Goal: Information Seeking & Learning: Learn about a topic

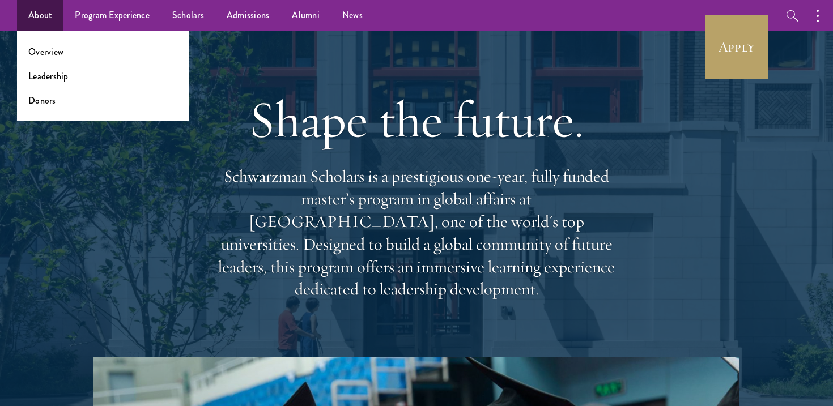
click at [50, 58] on ul "Overview Leadership Donors" at bounding box center [103, 76] width 172 height 90
click at [50, 53] on link "Overview" at bounding box center [45, 51] width 35 height 13
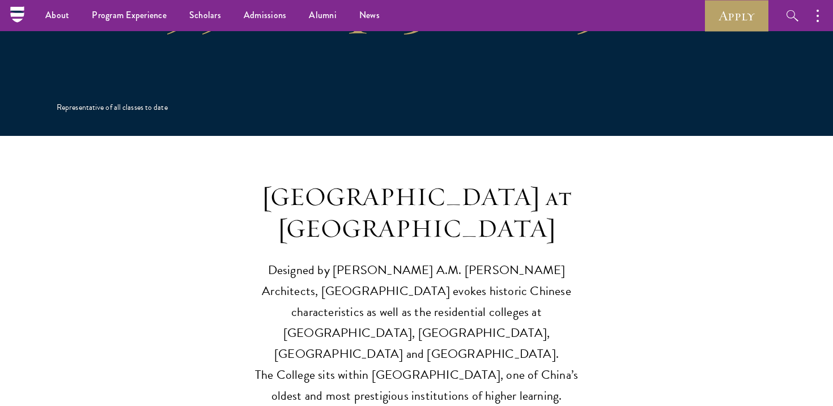
scroll to position [2548, 0]
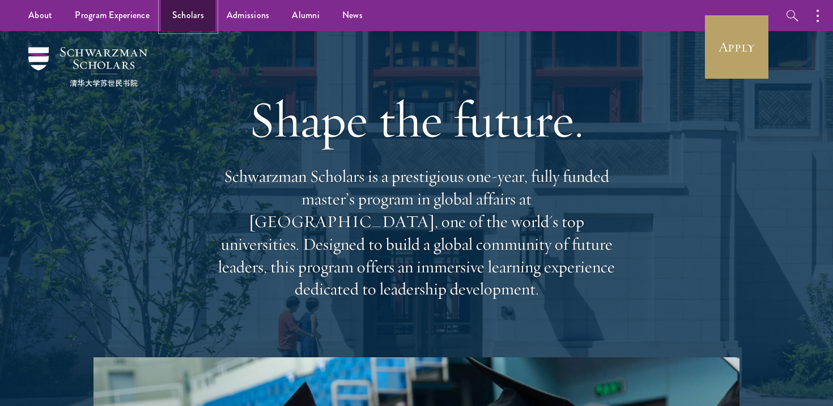
click at [185, 12] on link "Scholars" at bounding box center [188, 15] width 54 height 31
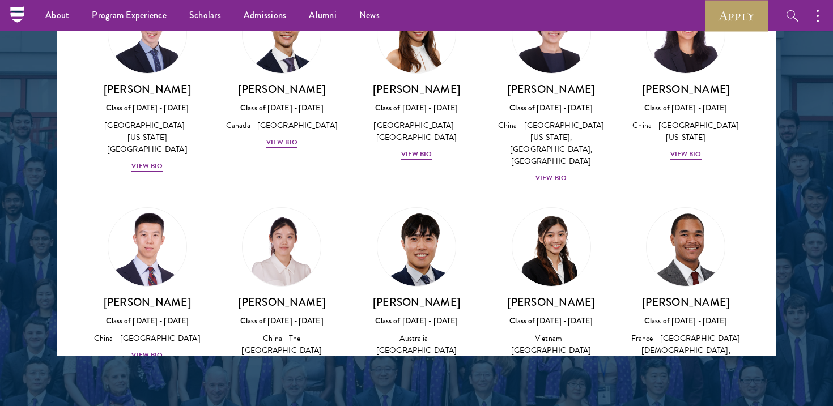
scroll to position [3180, 0]
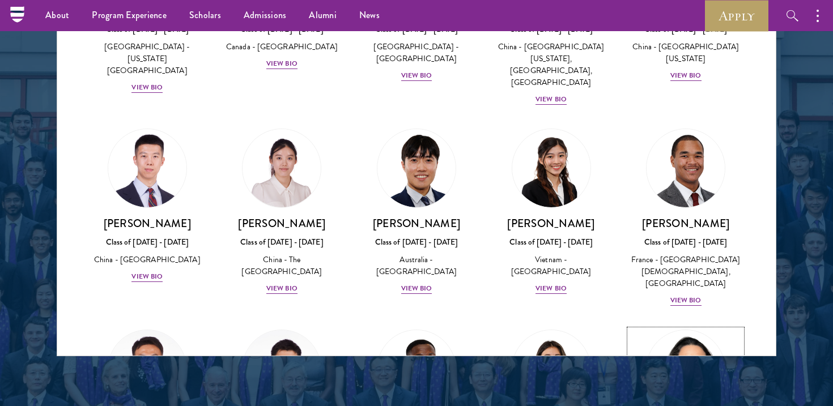
click at [663, 326] on img at bounding box center [686, 369] width 86 height 86
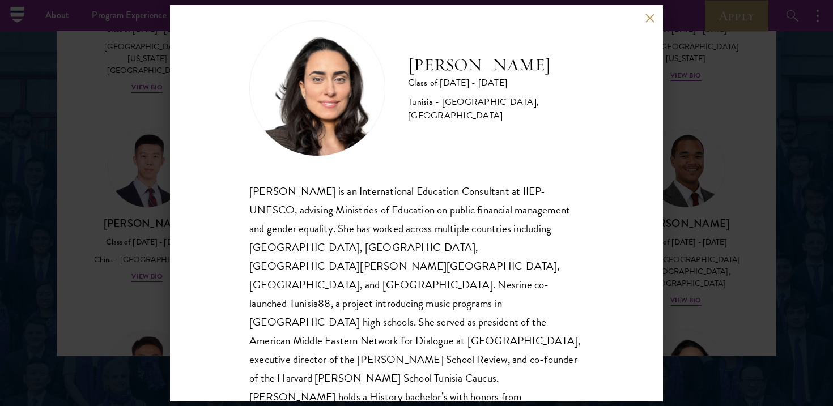
scroll to position [18, 0]
click at [129, 157] on div "[PERSON_NAME] Class of [DATE] - [DATE] [GEOGRAPHIC_DATA] - [GEOGRAPHIC_DATA], […" at bounding box center [416, 203] width 833 height 406
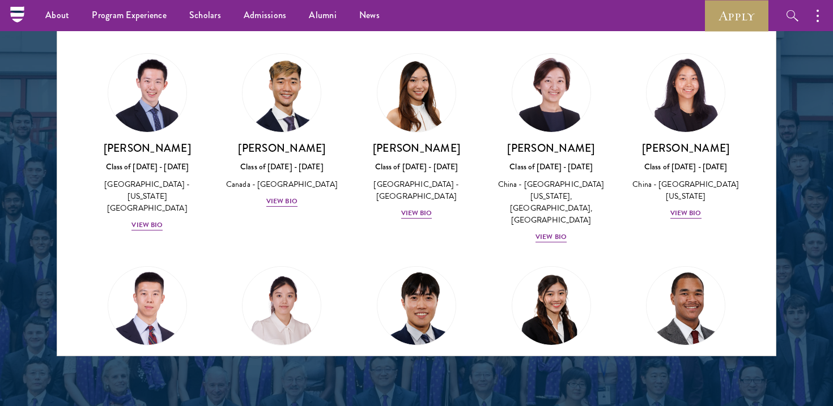
scroll to position [2954, 0]
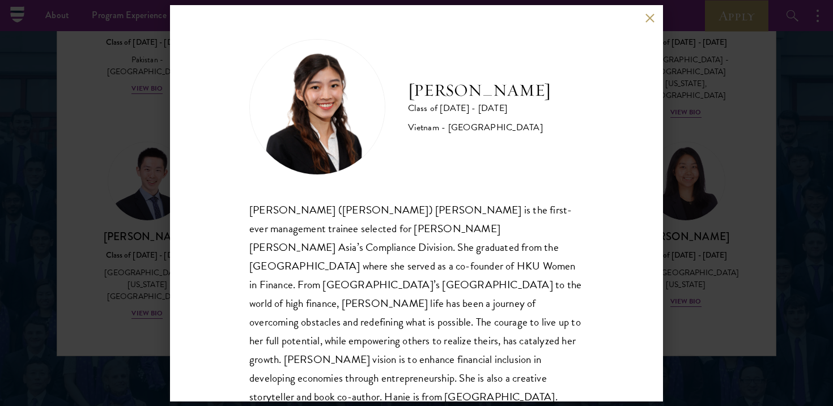
click at [690, 169] on div "[PERSON_NAME] Class of [DATE] - [DATE] [GEOGRAPHIC_DATA] - [GEOGRAPHIC_DATA] [P…" at bounding box center [416, 203] width 833 height 406
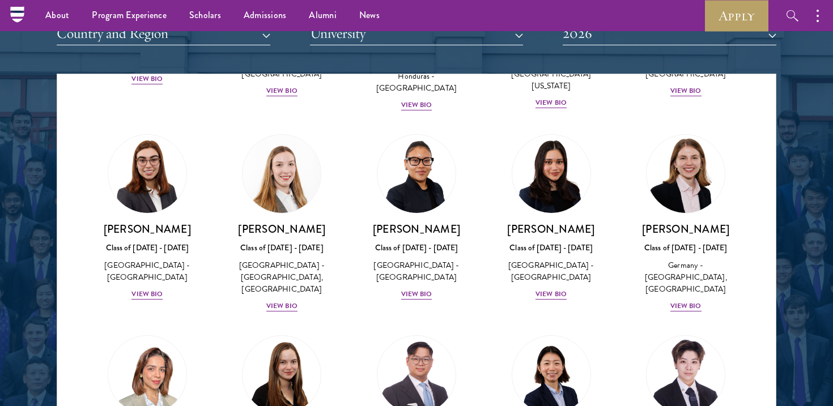
scroll to position [2441, 0]
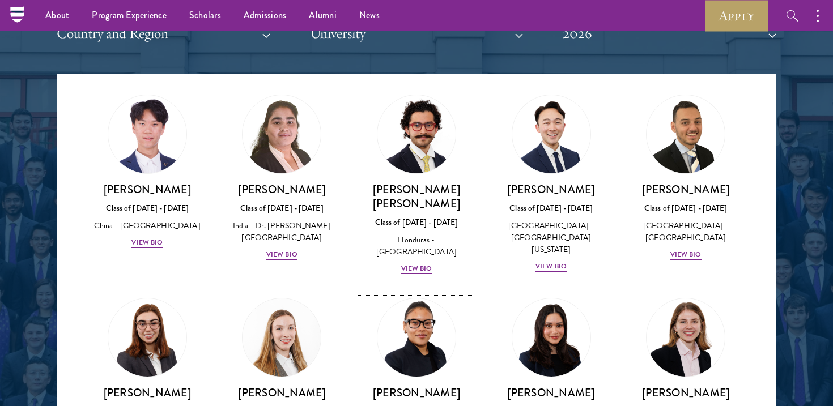
click at [383, 298] on link "[PERSON_NAME] Class of [DATE] - [DATE] [GEOGRAPHIC_DATA] - [GEOGRAPHIC_DATA] Vi…" at bounding box center [416, 381] width 112 height 167
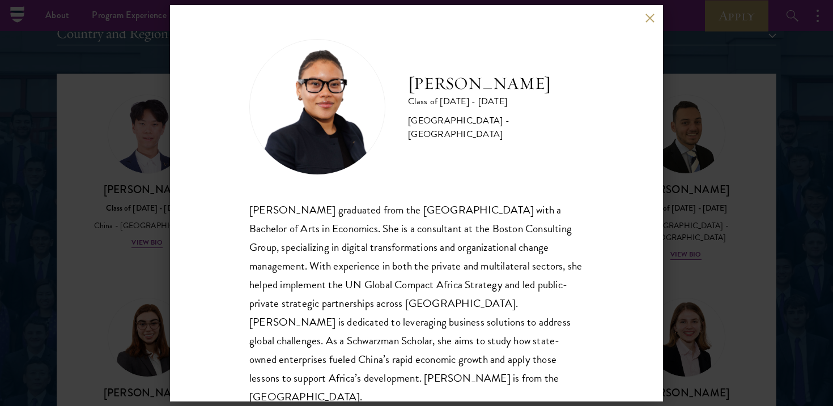
click at [740, 226] on div "[PERSON_NAME] Class of [DATE] - [DATE] [GEOGRAPHIC_DATA] - [GEOGRAPHIC_DATA] [P…" at bounding box center [416, 203] width 833 height 406
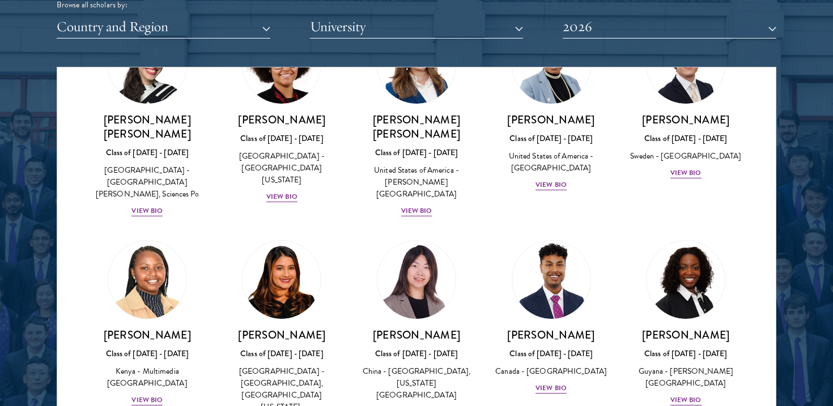
scroll to position [1611, 0]
